Goal: Transaction & Acquisition: Purchase product/service

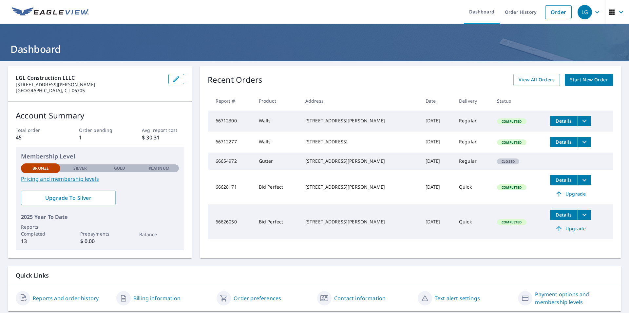
click at [618, 14] on icon "button" at bounding box center [622, 12] width 8 height 8
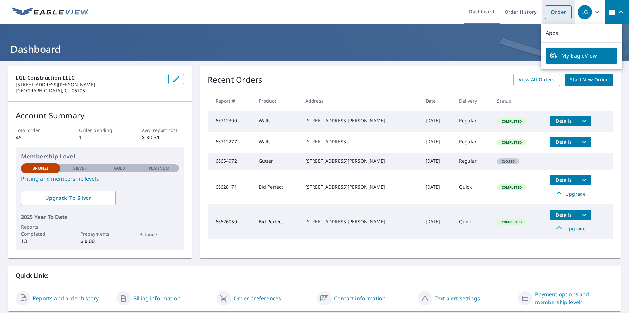
click at [551, 15] on link "Order" at bounding box center [558, 12] width 27 height 14
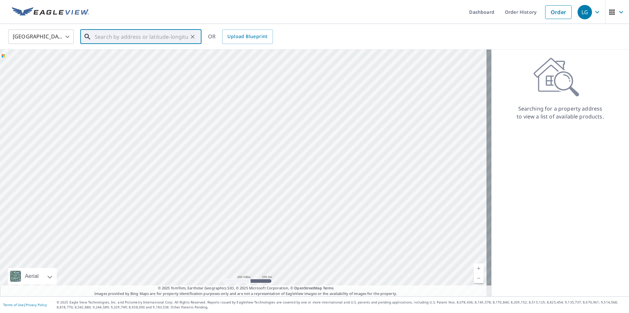
click at [110, 44] on div "​" at bounding box center [140, 37] width 121 height 14
click at [117, 64] on p "[GEOGRAPHIC_DATA], [GEOGRAPHIC_DATA] 06013" at bounding box center [144, 66] width 103 height 13
type input "[STREET_ADDRESS][PERSON_NAME][PERSON_NAME]"
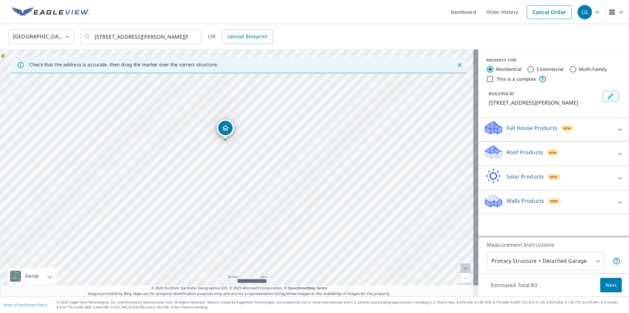
drag, startPoint x: 142, startPoint y: 189, endPoint x: 153, endPoint y: 158, distance: 33.3
click at [153, 158] on div "[STREET_ADDRESS][PERSON_NAME][PERSON_NAME]" at bounding box center [239, 172] width 479 height 247
drag, startPoint x: 156, startPoint y: 186, endPoint x: 189, endPoint y: 163, distance: 39.9
click at [189, 163] on div "[STREET_ADDRESS][PERSON_NAME][PERSON_NAME]" at bounding box center [239, 172] width 479 height 247
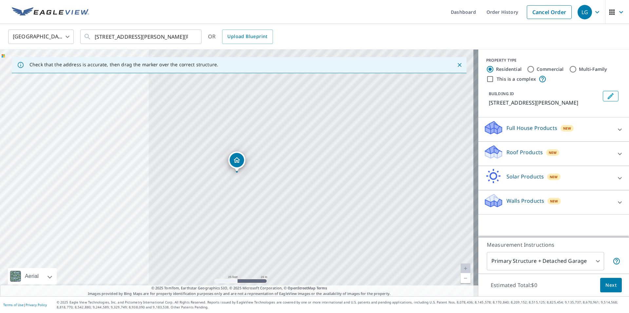
click at [601, 152] on div "Roof Products New" at bounding box center [548, 153] width 129 height 19
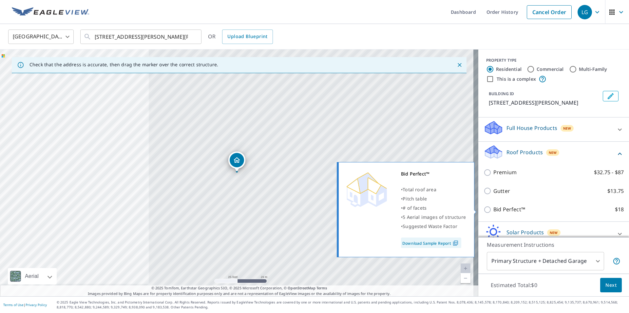
click at [504, 211] on p "Bid Perfect™" at bounding box center [510, 209] width 32 height 8
click at [494, 211] on input "Bid Perfect™ $18" at bounding box center [489, 210] width 10 height 8
checkbox input "true"
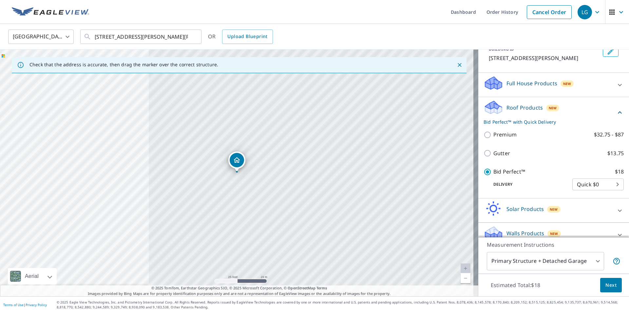
scroll to position [54, 0]
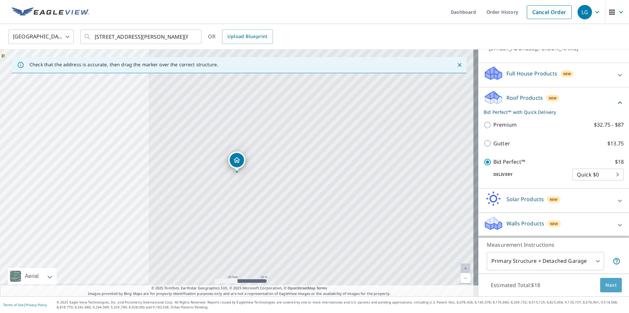
click at [608, 282] on span "Next" at bounding box center [611, 285] width 11 height 8
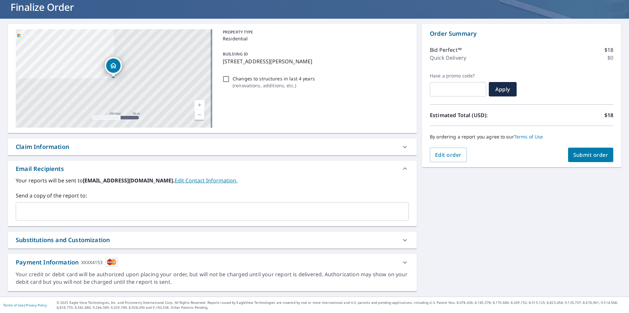
scroll to position [42, 0]
click at [588, 153] on span "Submit order" at bounding box center [591, 154] width 35 height 7
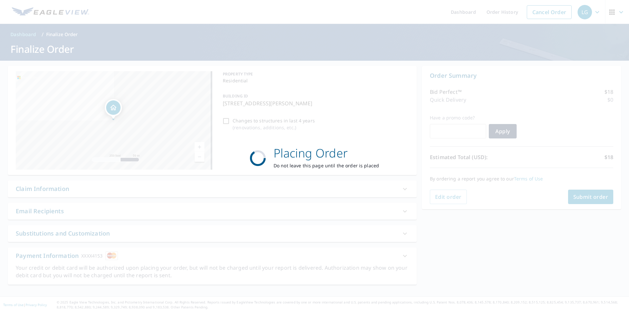
scroll to position [0, 0]
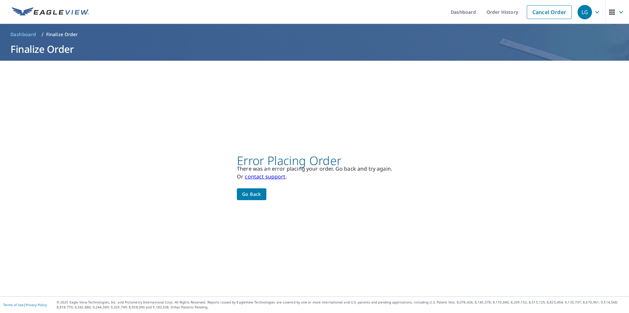
click at [257, 192] on span "Go back" at bounding box center [251, 194] width 19 height 8
